Goal: Information Seeking & Learning: Find specific fact

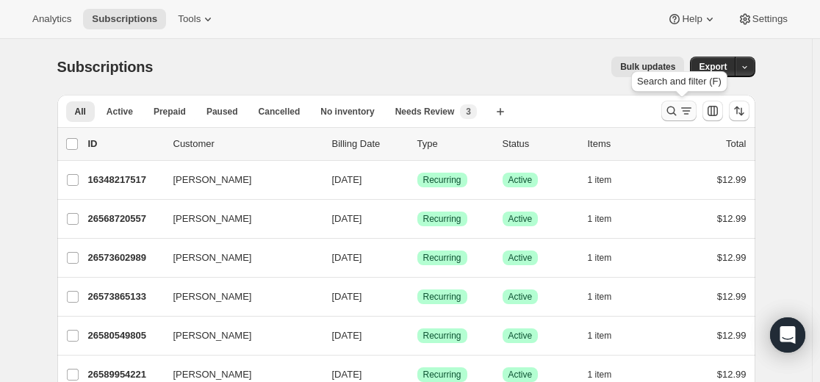
click at [669, 115] on icon "Search and filter results" at bounding box center [671, 111] width 15 height 15
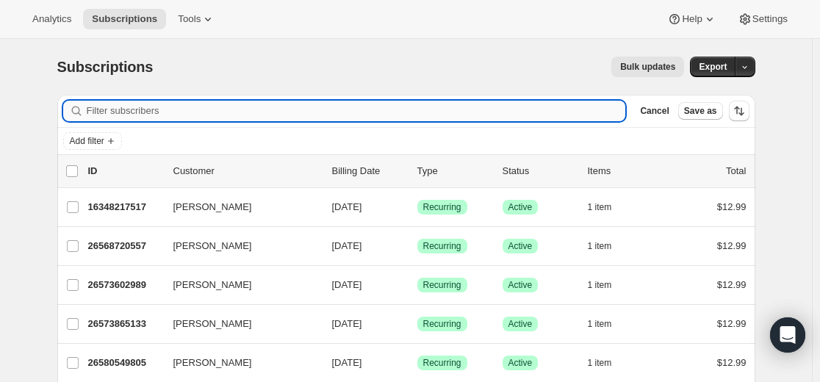
click at [497, 104] on input "Filter subscribers" at bounding box center [356, 111] width 539 height 21
type input "[EMAIL_ADDRESS][DOMAIN_NAME]"
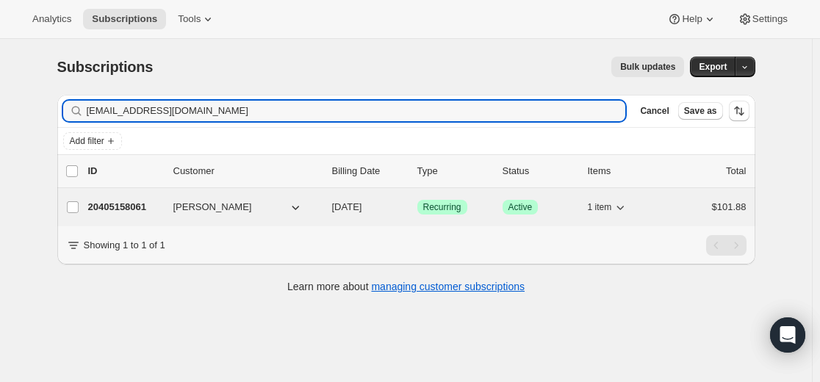
click at [134, 209] on p "20405158061" at bounding box center [124, 207] width 73 height 15
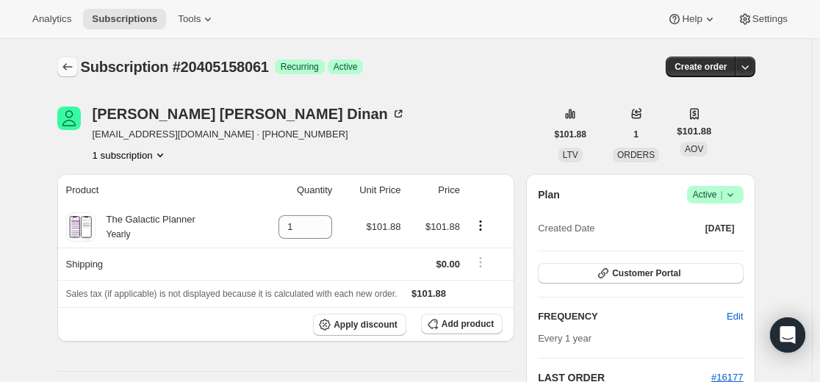
click at [78, 68] on button "Subscriptions" at bounding box center [67, 67] width 21 height 21
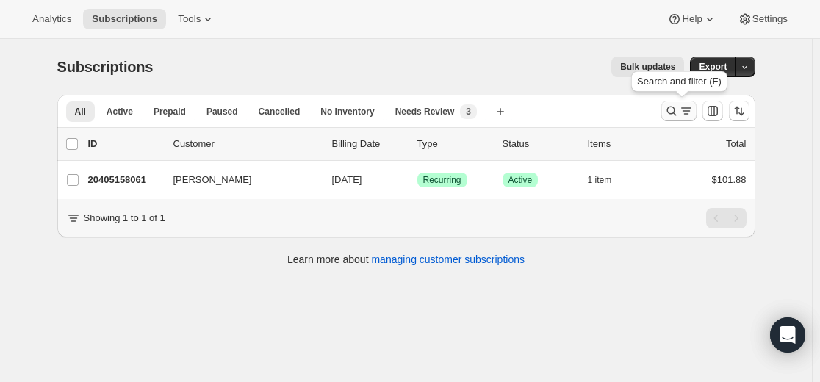
click at [673, 111] on icon "Search and filter results" at bounding box center [671, 111] width 15 height 15
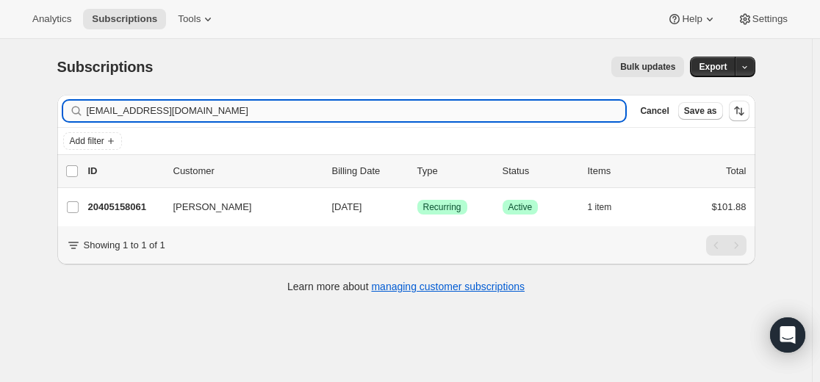
click at [486, 114] on input "[EMAIL_ADDRESS][DOMAIN_NAME]" at bounding box center [356, 111] width 539 height 21
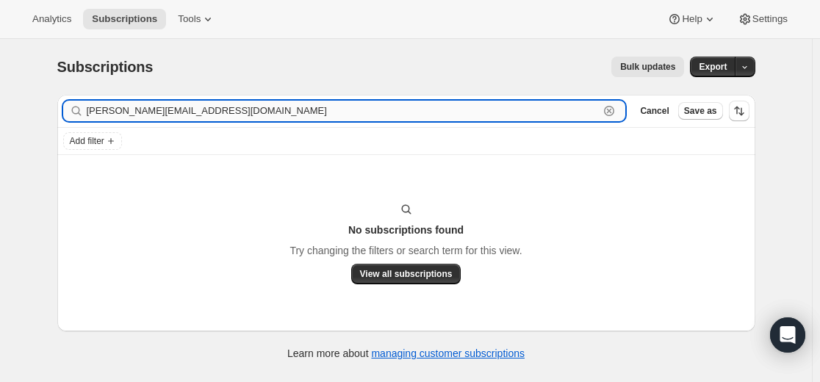
click at [567, 118] on input "[PERSON_NAME][EMAIL_ADDRESS][DOMAIN_NAME]" at bounding box center [343, 111] width 513 height 21
paste input "leedianne966"
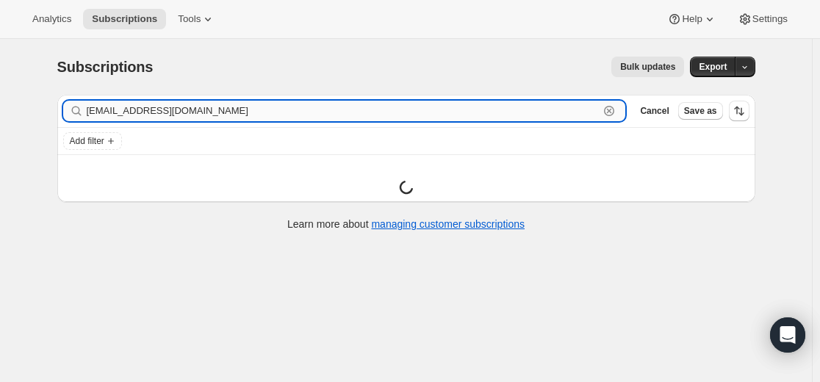
click at [108, 113] on input "[EMAIL_ADDRESS][DOMAIN_NAME]" at bounding box center [343, 111] width 513 height 21
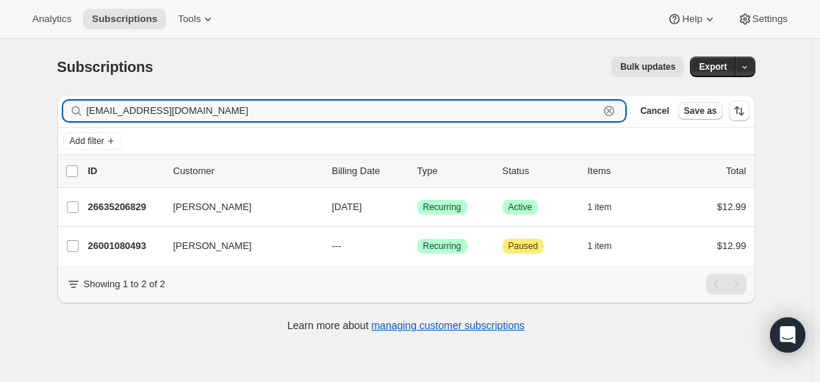
type input "[EMAIL_ADDRESS][DOMAIN_NAME]"
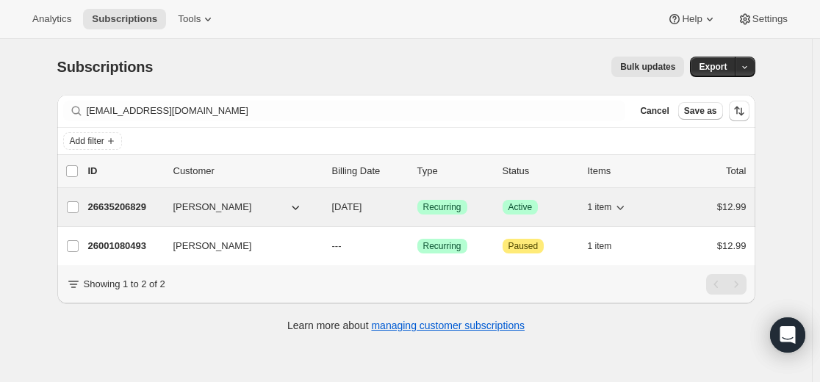
click at [145, 206] on p "26635206829" at bounding box center [124, 207] width 73 height 15
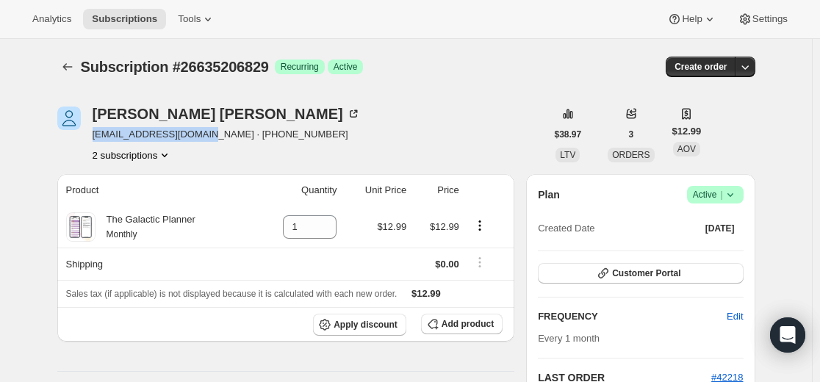
drag, startPoint x: 95, startPoint y: 137, endPoint x: 212, endPoint y: 141, distance: 116.9
click at [212, 141] on div "[PERSON_NAME] [EMAIL_ADDRESS][DOMAIN_NAME] · [PHONE_NUMBER] subscriptions" at bounding box center [301, 135] width 489 height 56
copy span "[EMAIL_ADDRESS][DOMAIN_NAME]"
